Goal: Navigation & Orientation: Find specific page/section

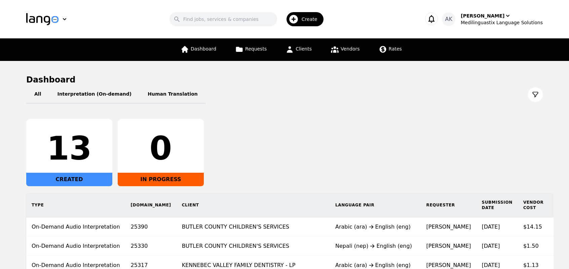
click at [240, 158] on div "13 CREATED 0 IN PROGRESS" at bounding box center [284, 152] width 516 height 67
click at [490, 16] on div "[PERSON_NAME]" at bounding box center [483, 15] width 44 height 7
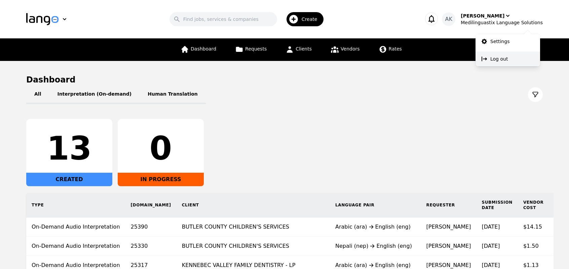
click at [486, 59] on icon at bounding box center [484, 58] width 5 height 5
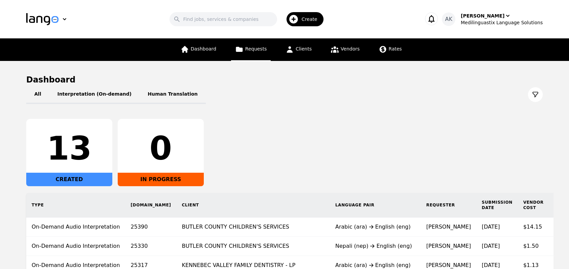
click at [245, 44] on link "Requests" at bounding box center [251, 49] width 40 height 23
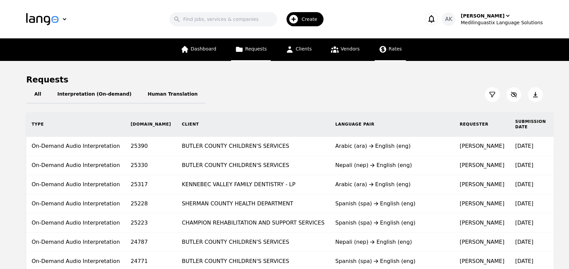
click at [389, 47] on span "Rates" at bounding box center [395, 48] width 13 height 5
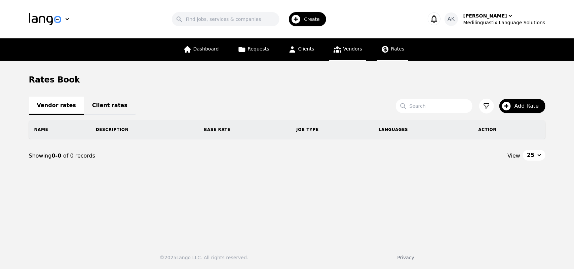
click at [349, 51] on span "Vendors" at bounding box center [352, 48] width 19 height 5
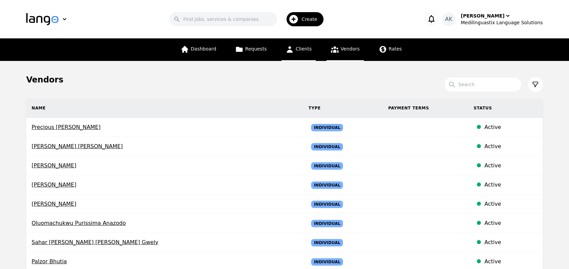
click at [308, 50] on span "Clients" at bounding box center [304, 48] width 16 height 5
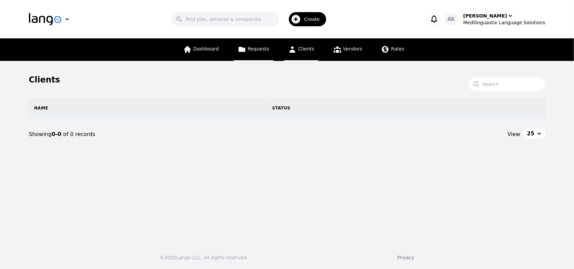
click at [267, 50] on span "Requests" at bounding box center [259, 48] width 22 height 5
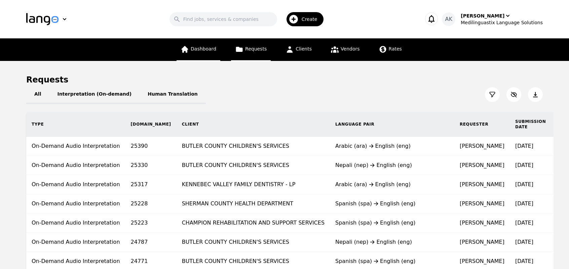
click at [207, 47] on span "Dashboard" at bounding box center [204, 48] width 26 height 5
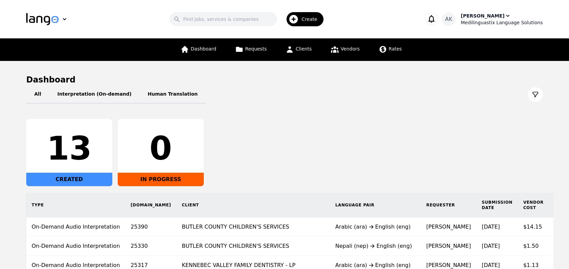
click at [497, 16] on div "[PERSON_NAME]" at bounding box center [483, 15] width 44 height 7
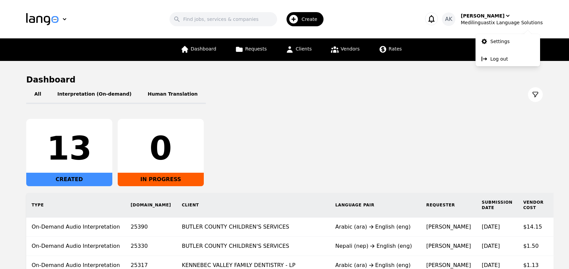
click at [498, 113] on div "All Interpretation (On-demand) Human Translation 13 CREATED 0 IN PROGRESS Type …" at bounding box center [284, 199] width 516 height 228
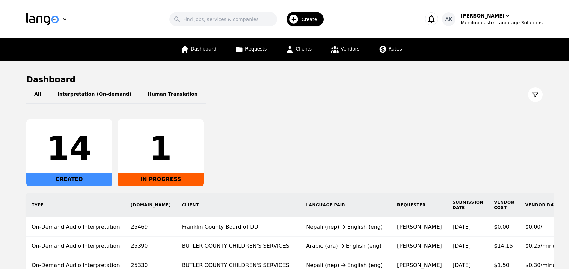
click at [322, 120] on div "14 CREATED 1 IN PROGRESS" at bounding box center [284, 152] width 516 height 67
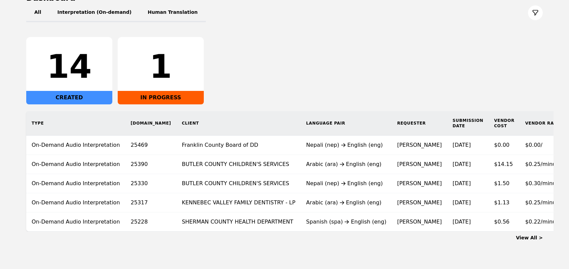
scroll to position [81, 0]
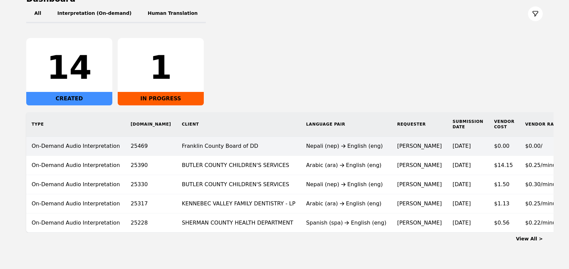
click at [392, 142] on td "[PERSON_NAME]" at bounding box center [419, 146] width 55 height 19
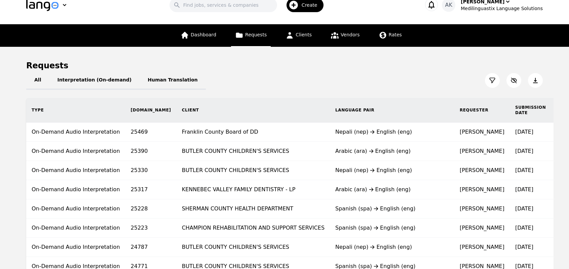
scroll to position [1, 0]
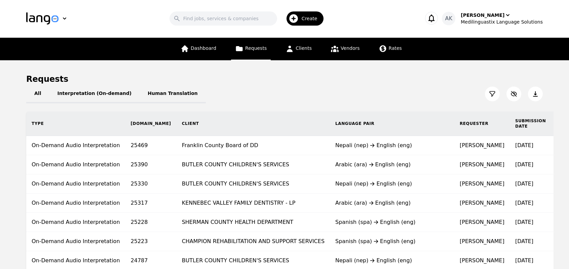
click at [204, 60] on main "Requests All Interpretation (On-demand) Human Translation Type Req.ID Client La…" at bounding box center [284, 255] width 569 height 390
click at [204, 52] on link "Dashboard" at bounding box center [199, 49] width 44 height 23
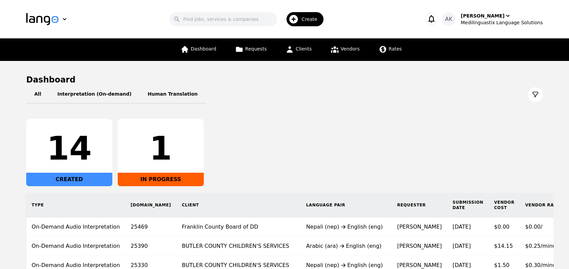
click at [274, 152] on div "14 CREATED 1 IN PROGRESS" at bounding box center [284, 152] width 516 height 67
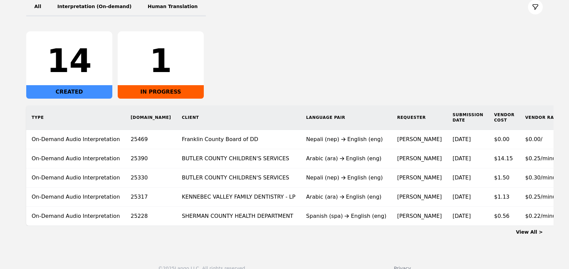
scroll to position [102, 0]
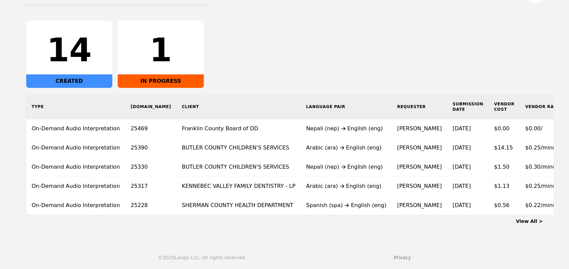
click at [529, 222] on link "View All >" at bounding box center [529, 220] width 27 height 5
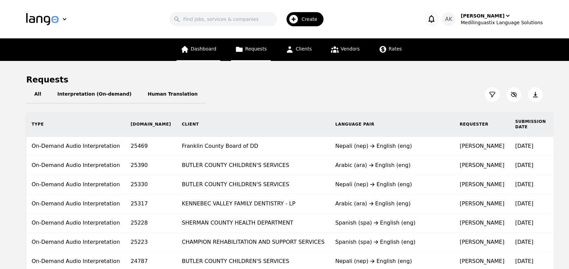
click at [198, 52] on link "Dashboard" at bounding box center [199, 49] width 44 height 23
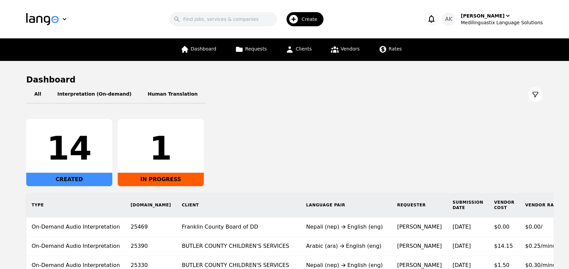
click at [238, 152] on div "14 CREATED 1 IN PROGRESS" at bounding box center [284, 152] width 516 height 67
click at [486, 17] on div "[PERSON_NAME]" at bounding box center [483, 15] width 44 height 7
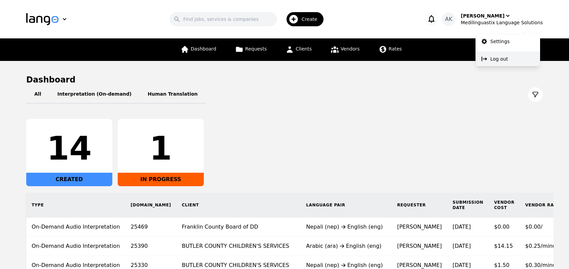
click at [499, 62] on p "Log out" at bounding box center [498, 58] width 17 height 7
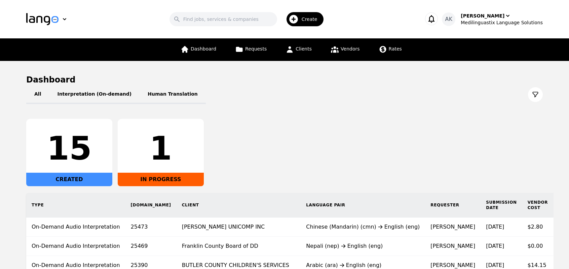
click at [237, 117] on div "All Interpretation (On-demand) Human Translation 15 CREATED 1 IN PROGRESS Type …" at bounding box center [284, 199] width 516 height 228
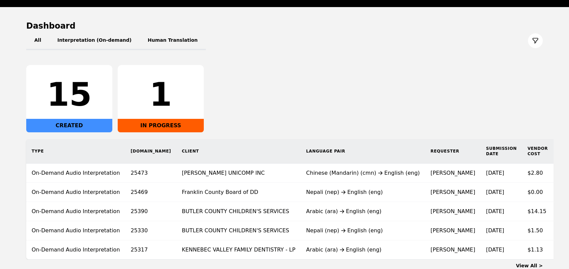
click at [266, 74] on div "15 CREATED 1 IN PROGRESS" at bounding box center [284, 98] width 516 height 67
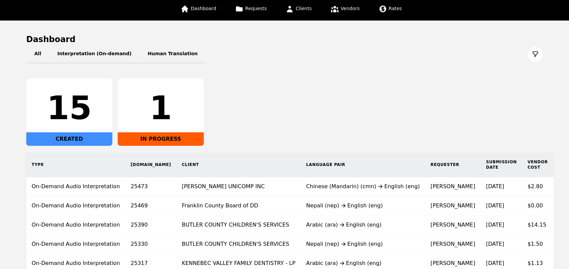
scroll to position [35, 0]
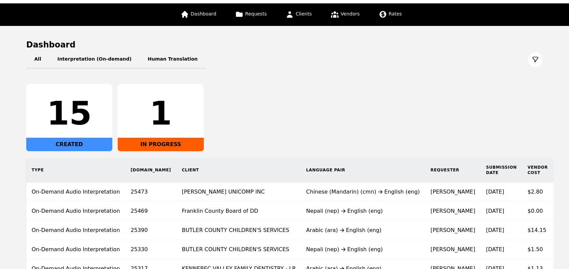
click at [346, 128] on div "15 CREATED 1 IN PROGRESS" at bounding box center [284, 117] width 516 height 67
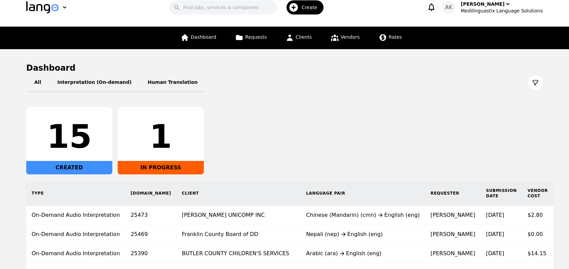
scroll to position [11, 0]
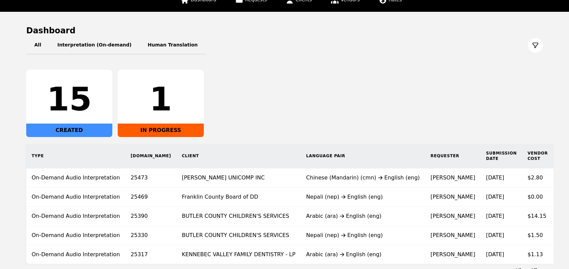
scroll to position [48, 0]
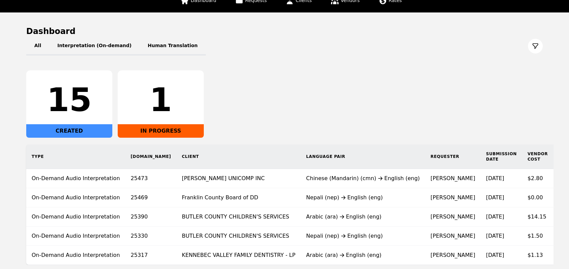
click at [476, 75] on div "15 CREATED 1 IN PROGRESS" at bounding box center [284, 103] width 516 height 67
click at [300, 77] on div "15 CREATED 1 IN PROGRESS" at bounding box center [284, 103] width 516 height 67
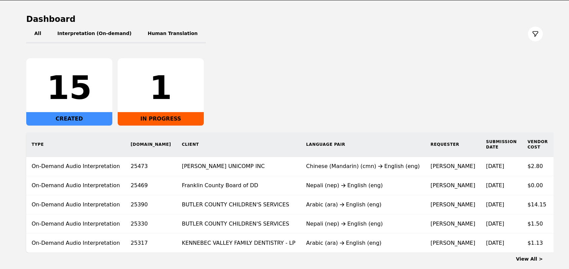
scroll to position [62, 0]
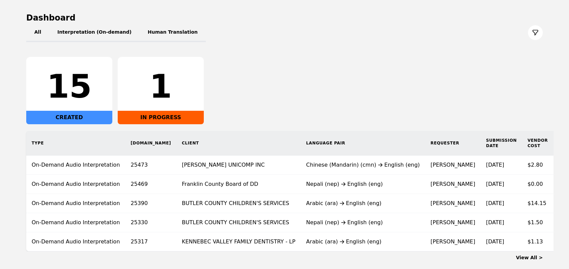
click at [428, 39] on div "All Interpretation (On-demand) Human Translation" at bounding box center [284, 32] width 516 height 19
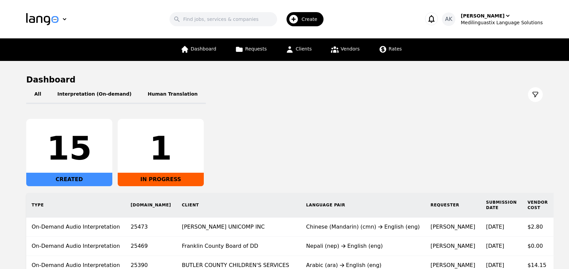
click at [332, 169] on div "15 CREATED 1 IN PROGRESS" at bounding box center [284, 152] width 516 height 67
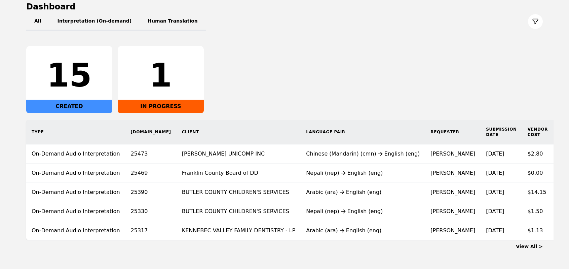
scroll to position [102, 0]
